Goal: Transaction & Acquisition: Book appointment/travel/reservation

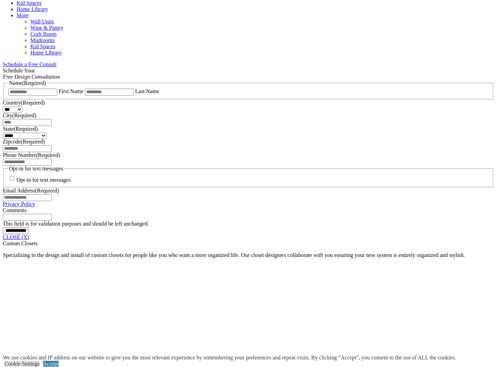
scroll to position [336, 0]
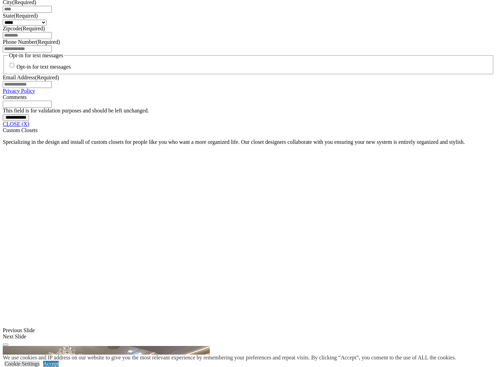
scroll to position [491, 0]
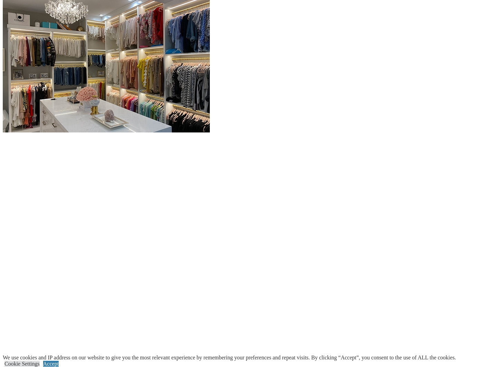
scroll to position [811, 0]
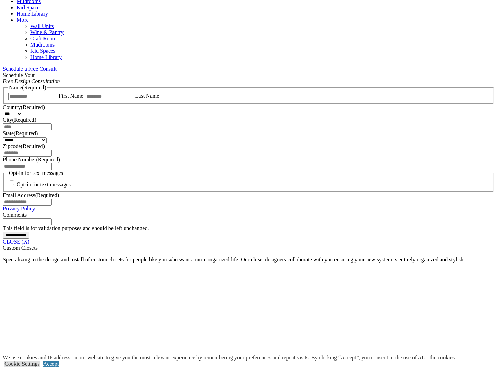
scroll to position [337, 0]
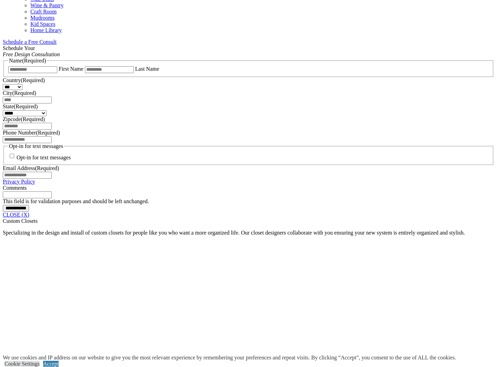
scroll to position [392, 0]
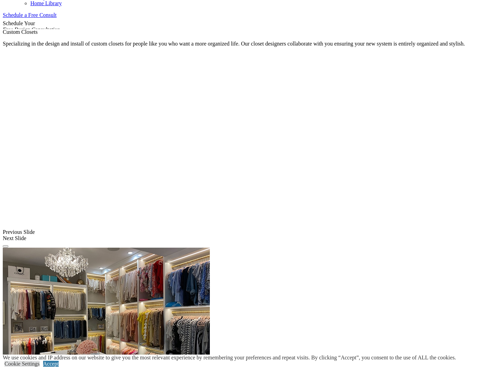
scroll to position [392, 0]
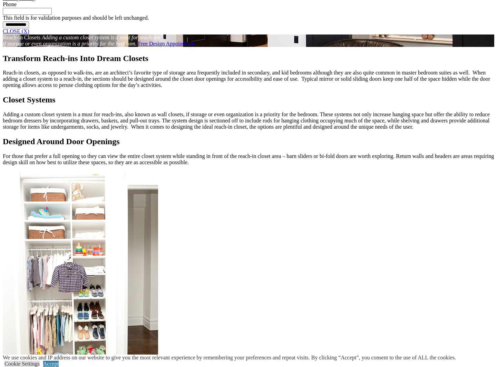
scroll to position [608, 0]
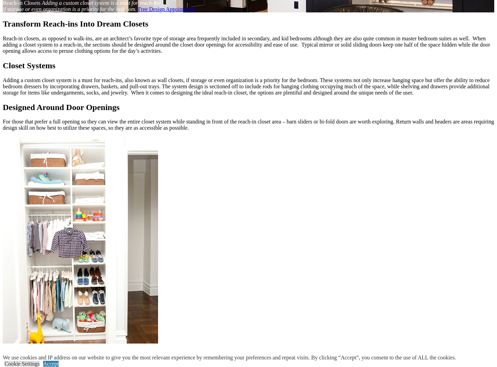
scroll to position [140, 0]
